Goal: Task Accomplishment & Management: Manage account settings

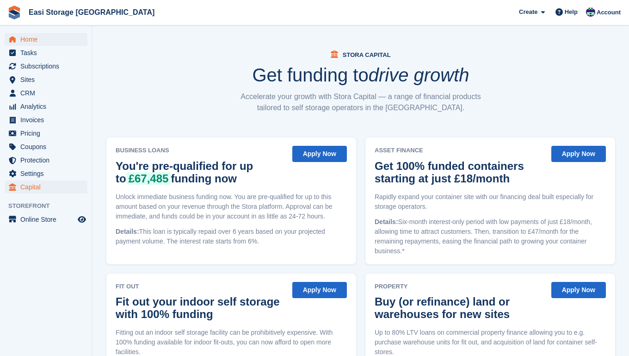
click at [33, 38] on span "Home" at bounding box center [48, 39] width 56 height 13
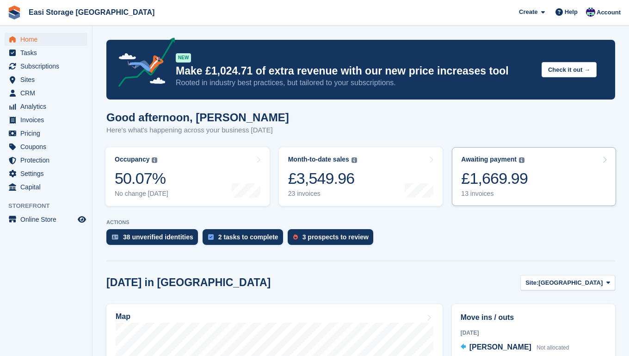
click at [534, 177] on link "Awaiting payment The total outstanding balance on all open invoices. £1,669.99 …" at bounding box center [534, 176] width 164 height 59
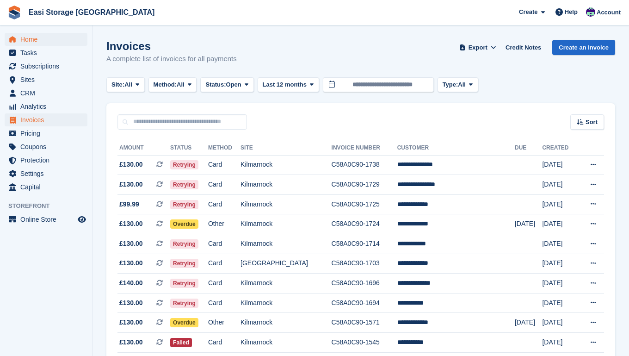
click at [28, 39] on span "Home" at bounding box center [48, 39] width 56 height 13
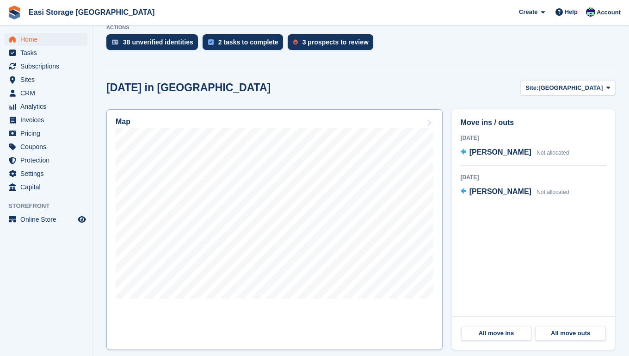
scroll to position [141, 0]
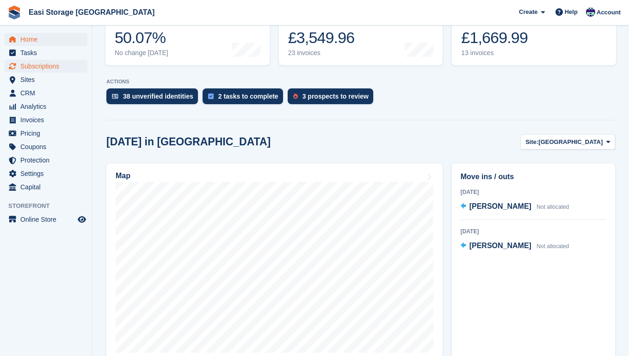
click at [45, 66] on span "Subscriptions" at bounding box center [48, 66] width 56 height 13
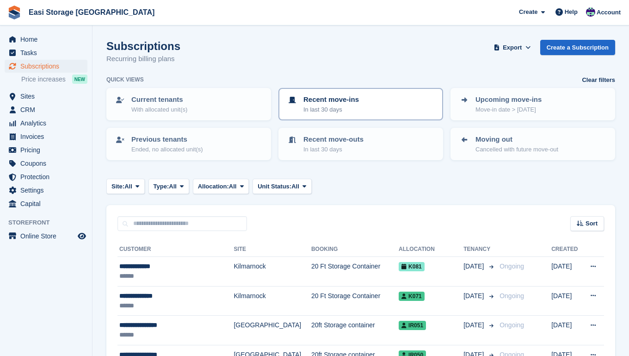
click at [359, 107] on p "In last 30 days" at bounding box center [332, 109] width 56 height 9
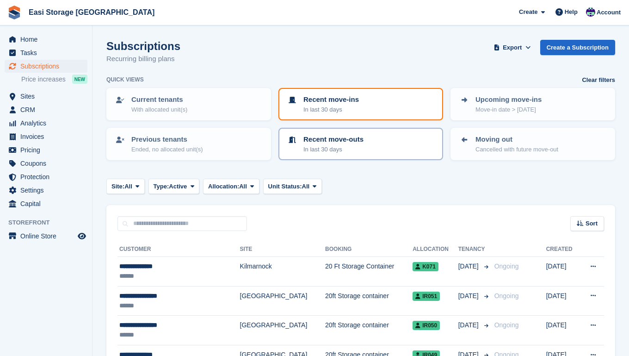
click at [358, 146] on p "In last 30 days" at bounding box center [334, 149] width 60 height 9
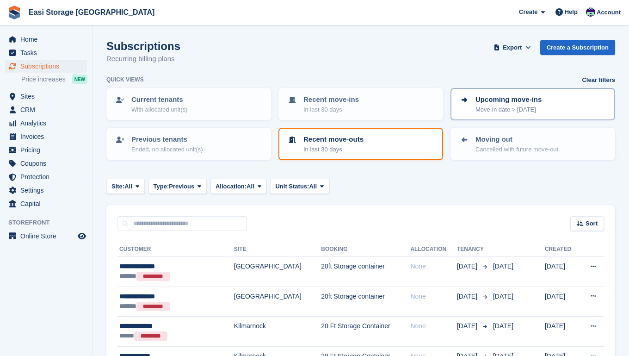
click at [490, 105] on p "Move-in date > today" at bounding box center [509, 109] width 66 height 9
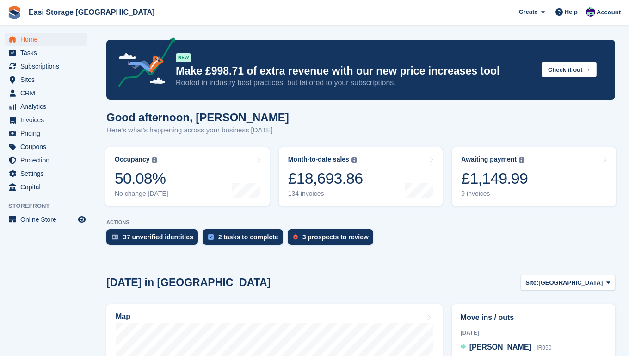
scroll to position [146, 0]
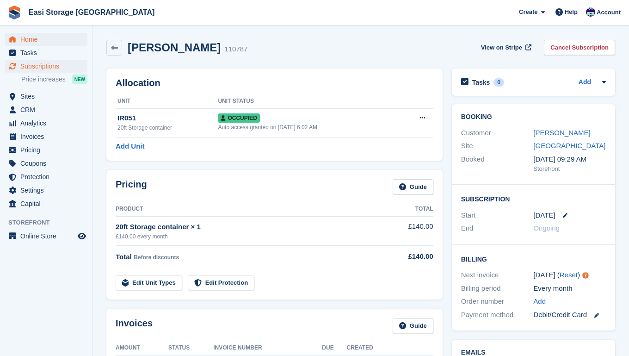
click at [33, 40] on span "Home" at bounding box center [48, 39] width 56 height 13
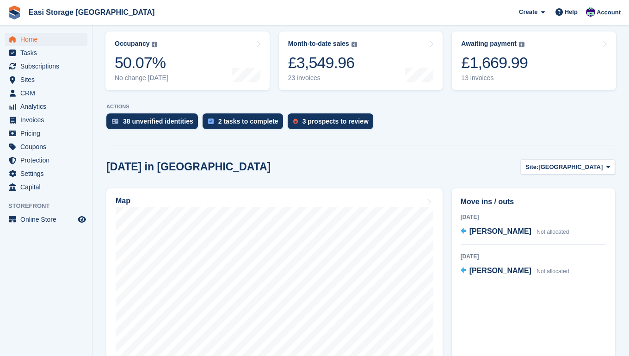
scroll to position [117, 0]
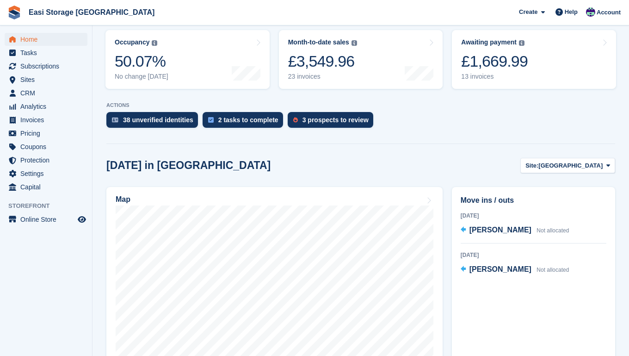
click at [29, 40] on span "Home" at bounding box center [48, 39] width 56 height 13
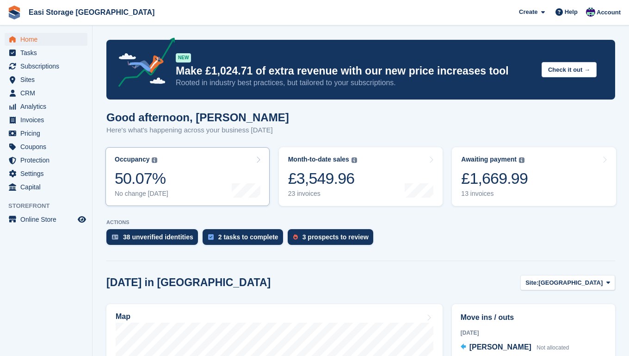
scroll to position [0, 0]
click at [37, 66] on span "Subscriptions" at bounding box center [48, 66] width 56 height 13
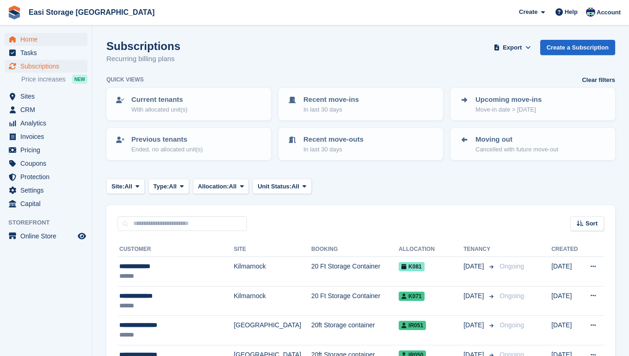
click at [29, 40] on span "Home" at bounding box center [48, 39] width 56 height 13
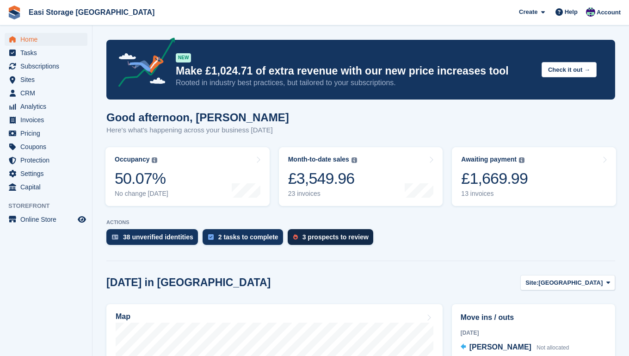
click at [322, 238] on div "3 prospects to review" at bounding box center [336, 236] width 66 height 7
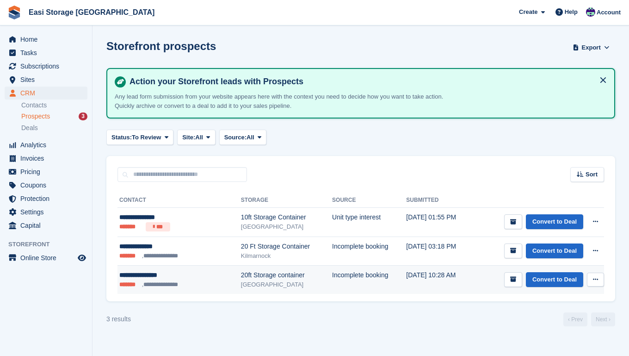
click at [188, 282] on ul "**********" at bounding box center [165, 284] width 92 height 9
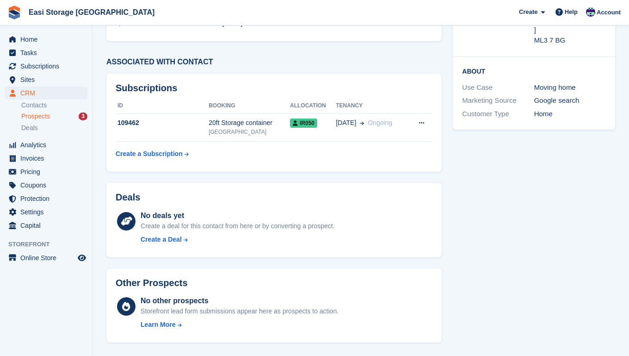
scroll to position [159, 0]
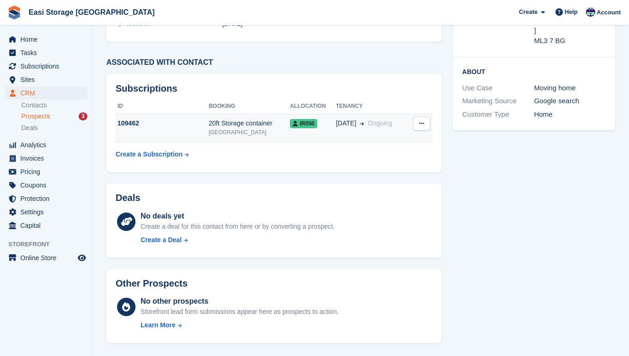
click at [188, 128] on td "109462" at bounding box center [162, 128] width 93 height 28
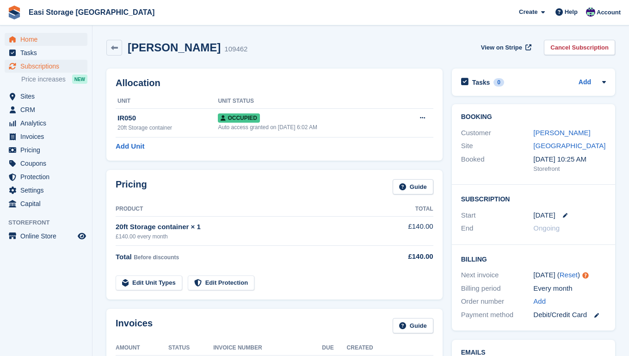
click at [34, 39] on span "Home" at bounding box center [48, 39] width 56 height 13
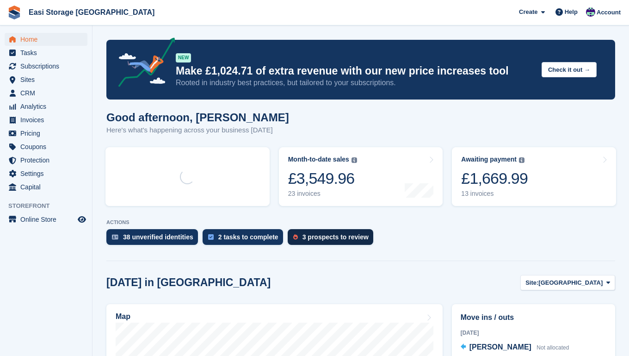
click at [314, 234] on div "3 prospects to review" at bounding box center [336, 236] width 66 height 7
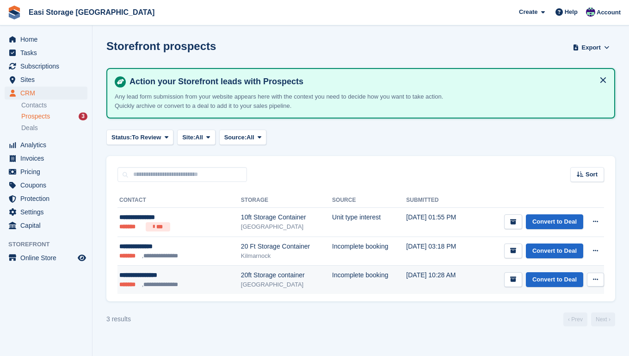
click at [593, 277] on icon at bounding box center [595, 279] width 5 height 6
click at [559, 329] on p "Delete prospect" at bounding box center [560, 329] width 81 height 12
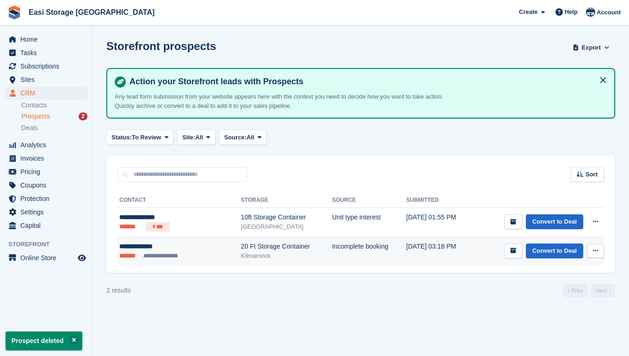
click at [280, 258] on div "Kilmarnock" at bounding box center [286, 255] width 91 height 9
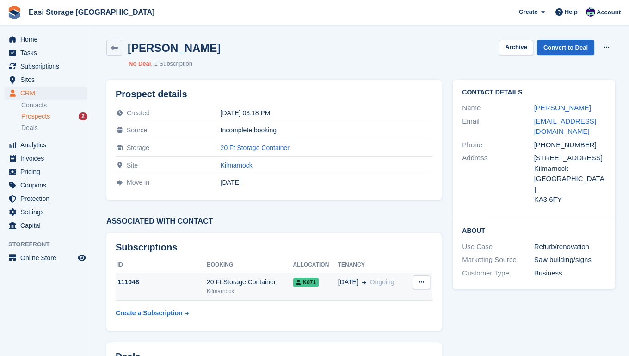
click at [260, 285] on div "20 Ft Storage Container" at bounding box center [250, 282] width 87 height 10
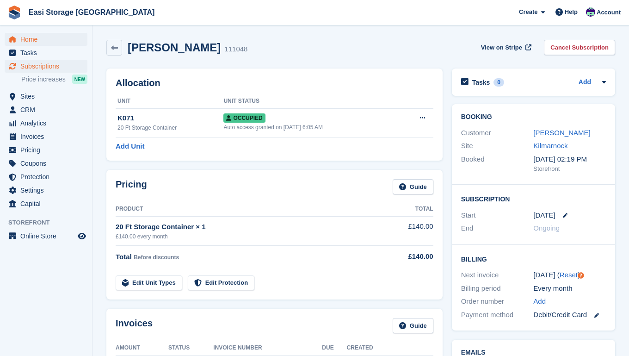
click at [34, 39] on span "Home" at bounding box center [48, 39] width 56 height 13
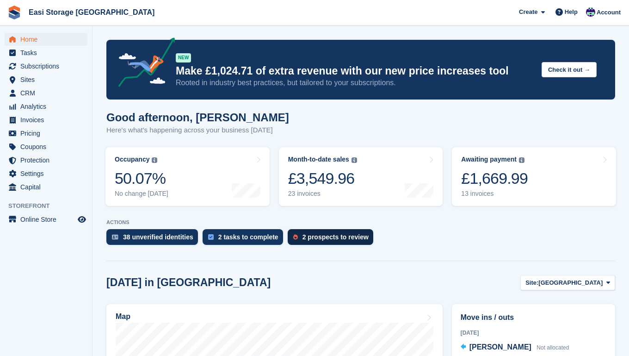
click at [346, 235] on div "2 prospects to review" at bounding box center [336, 236] width 66 height 7
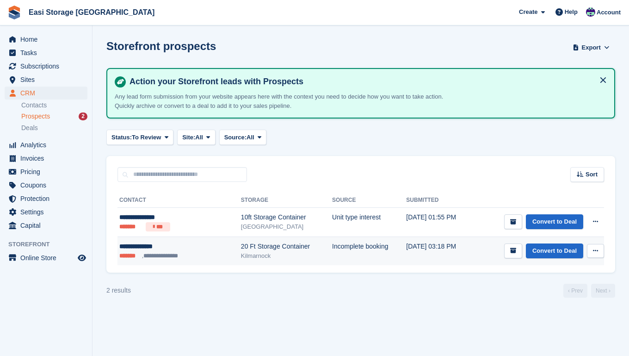
click at [594, 250] on icon at bounding box center [595, 251] width 5 height 6
click at [562, 298] on p "Delete prospect" at bounding box center [560, 301] width 81 height 12
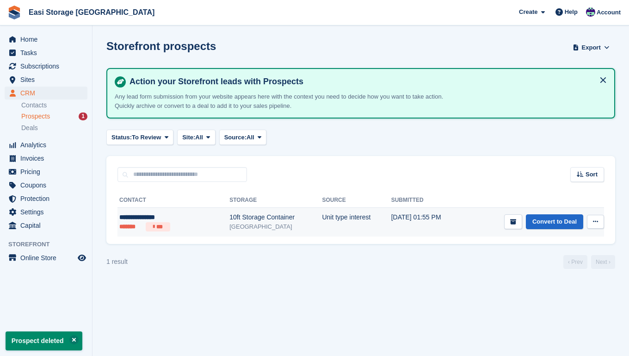
click at [594, 220] on icon at bounding box center [595, 221] width 5 height 6
click at [555, 274] on p "Delete prospect" at bounding box center [560, 272] width 81 height 12
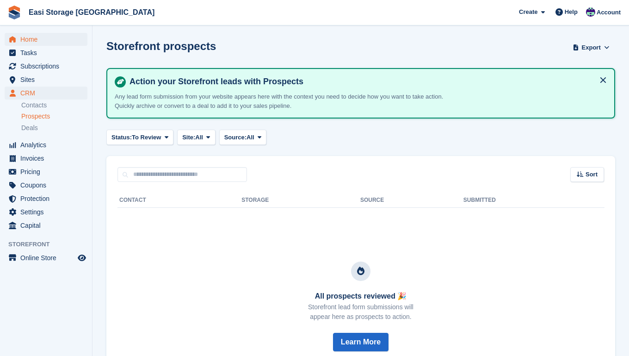
click at [26, 39] on span "Home" at bounding box center [48, 39] width 56 height 13
